Goal: Information Seeking & Learning: Learn about a topic

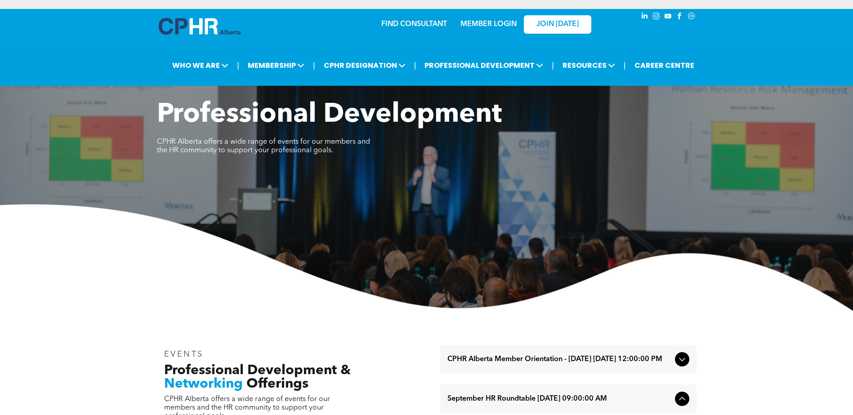
scroll to position [405, 0]
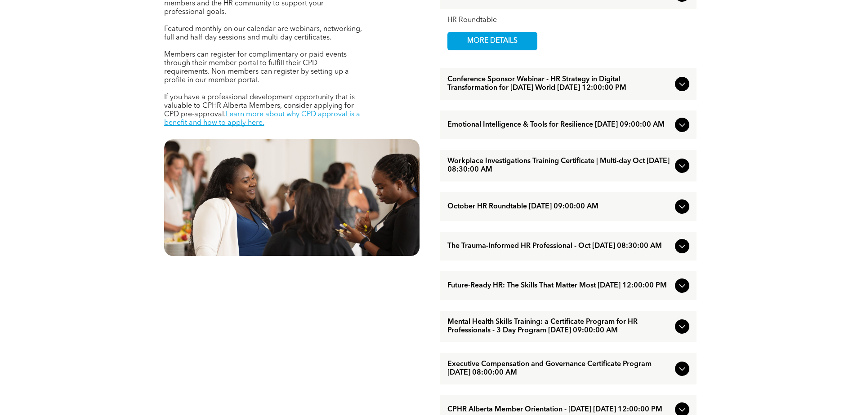
click at [510, 129] on span "Emotional Intelligence & Tools for Resilience [DATE] 09:00:00 AM" at bounding box center [559, 125] width 224 height 9
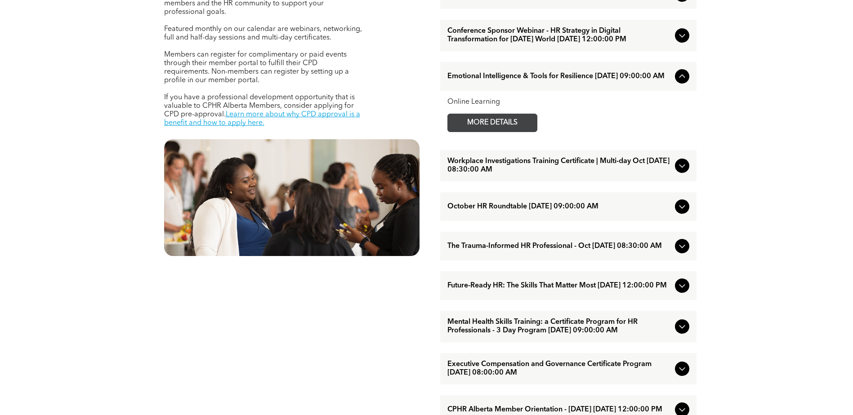
click at [473, 132] on span "MORE DETAILS" at bounding box center [492, 123] width 71 height 18
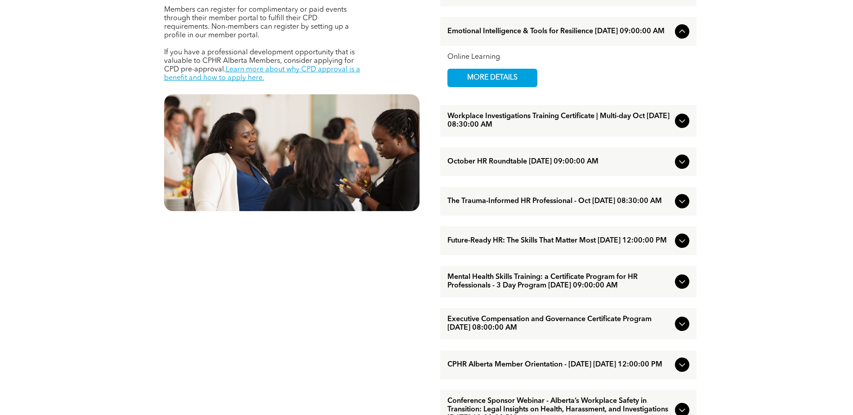
click at [539, 206] on span "The Trauma-Informed HR Professional - Oct [DATE] 08:30:00 AM" at bounding box center [559, 201] width 224 height 9
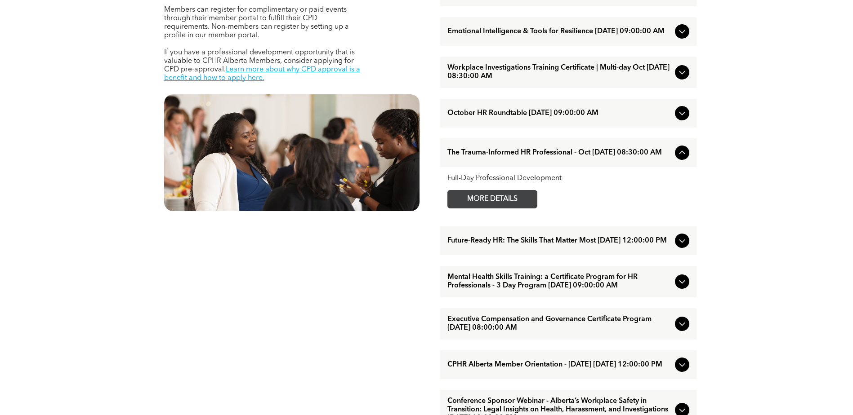
click at [488, 208] on span "MORE DETAILS" at bounding box center [492, 200] width 71 height 18
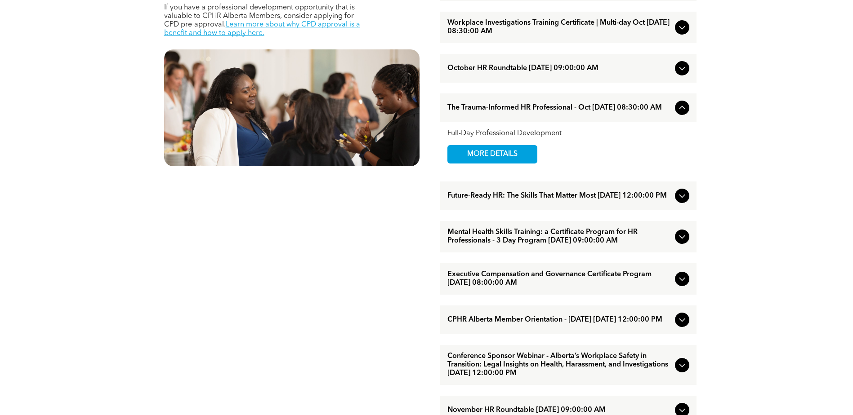
click at [574, 245] on span "Mental Health Skills Training: a Certificate Program for HR Professionals - 3 D…" at bounding box center [559, 236] width 224 height 17
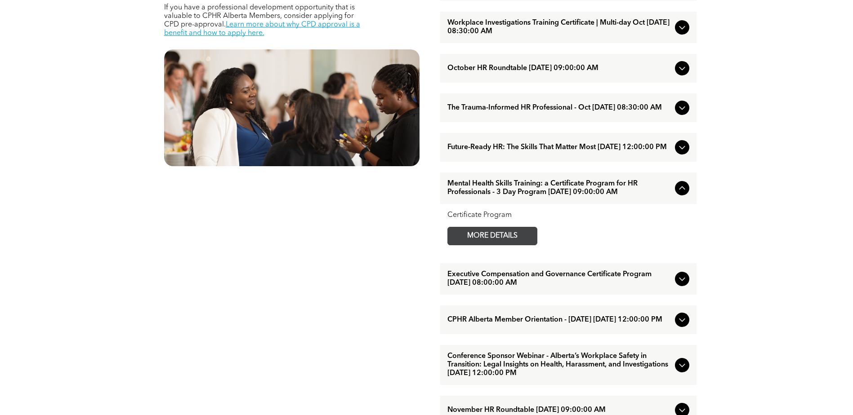
click at [523, 245] on span "MORE DETAILS" at bounding box center [492, 236] width 71 height 18
drag, startPoint x: 71, startPoint y: 161, endPoint x: 80, endPoint y: 175, distance: 16.0
click at [71, 161] on div "EVENTS Professional Development & Networking Offerings CPHR Alberta offers a wi…" at bounding box center [426, 261] width 853 height 888
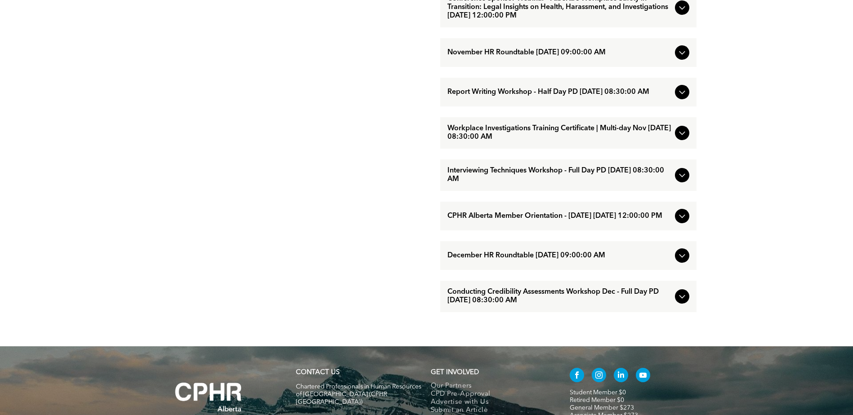
scroll to position [854, 0]
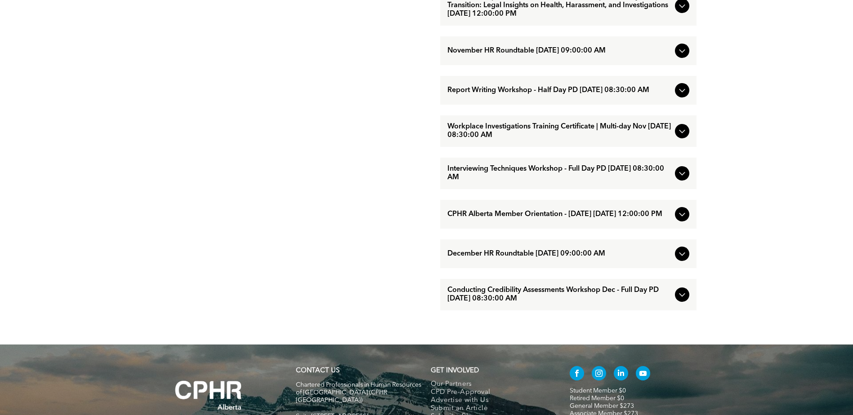
click at [682, 220] on icon at bounding box center [682, 214] width 11 height 11
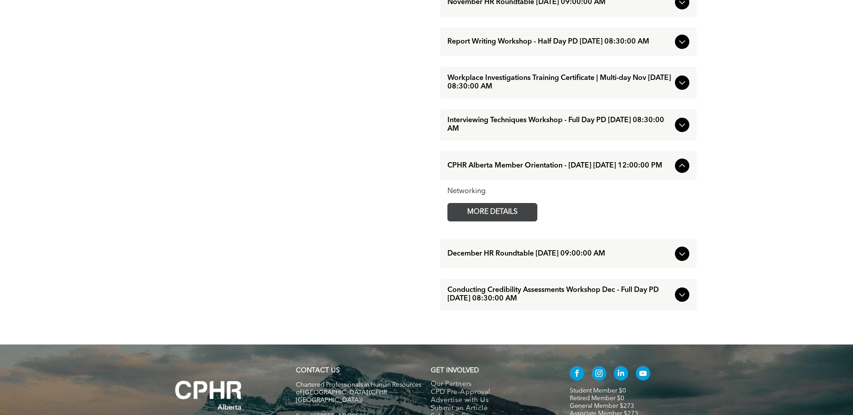
click at [521, 221] on span "MORE DETAILS" at bounding box center [492, 213] width 71 height 18
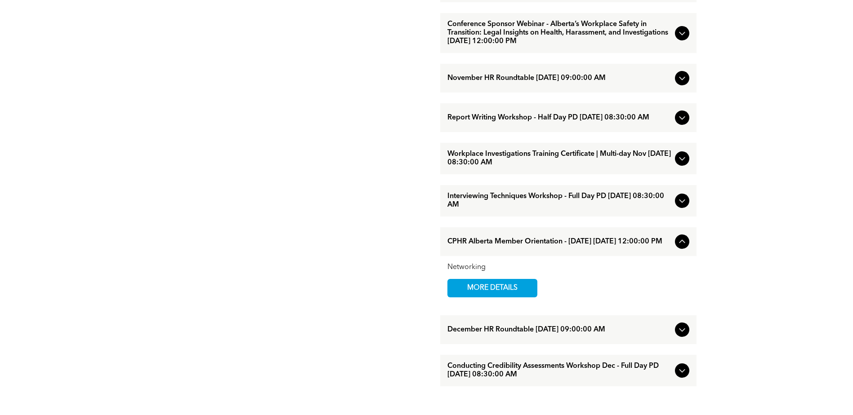
scroll to position [760, 0]
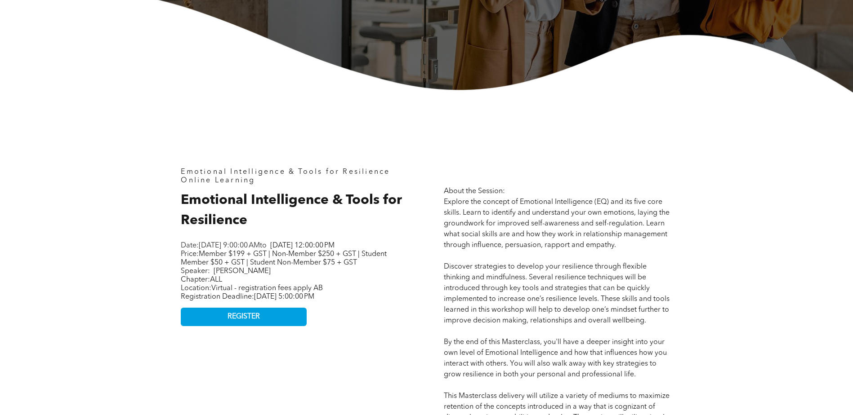
scroll to position [360, 0]
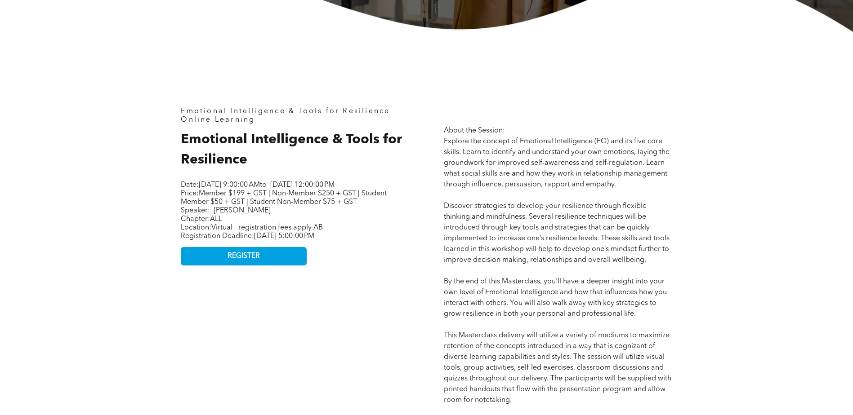
click at [52, 83] on div "Emotional Intelligence & Tools for Resilience Online Learning Emotional Intelli…" at bounding box center [426, 381] width 853 height 698
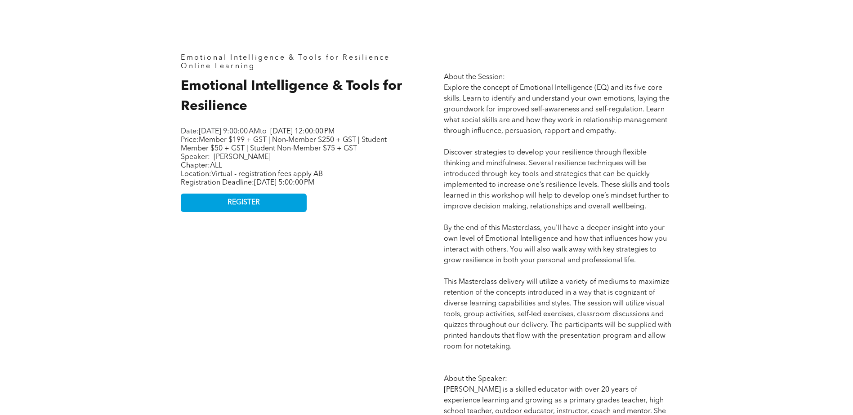
scroll to position [405, 0]
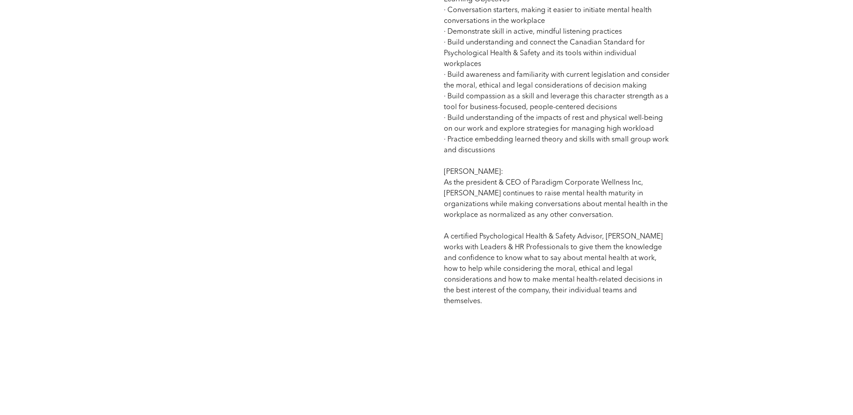
scroll to position [719, 0]
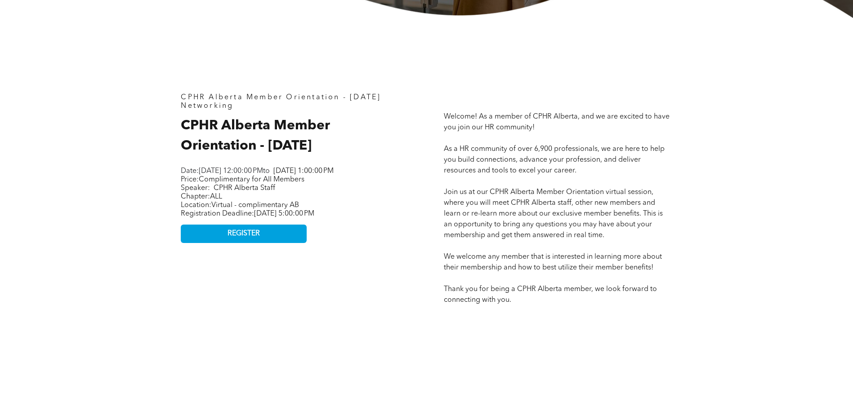
scroll to position [360, 0]
